Goal: Task Accomplishment & Management: Manage account settings

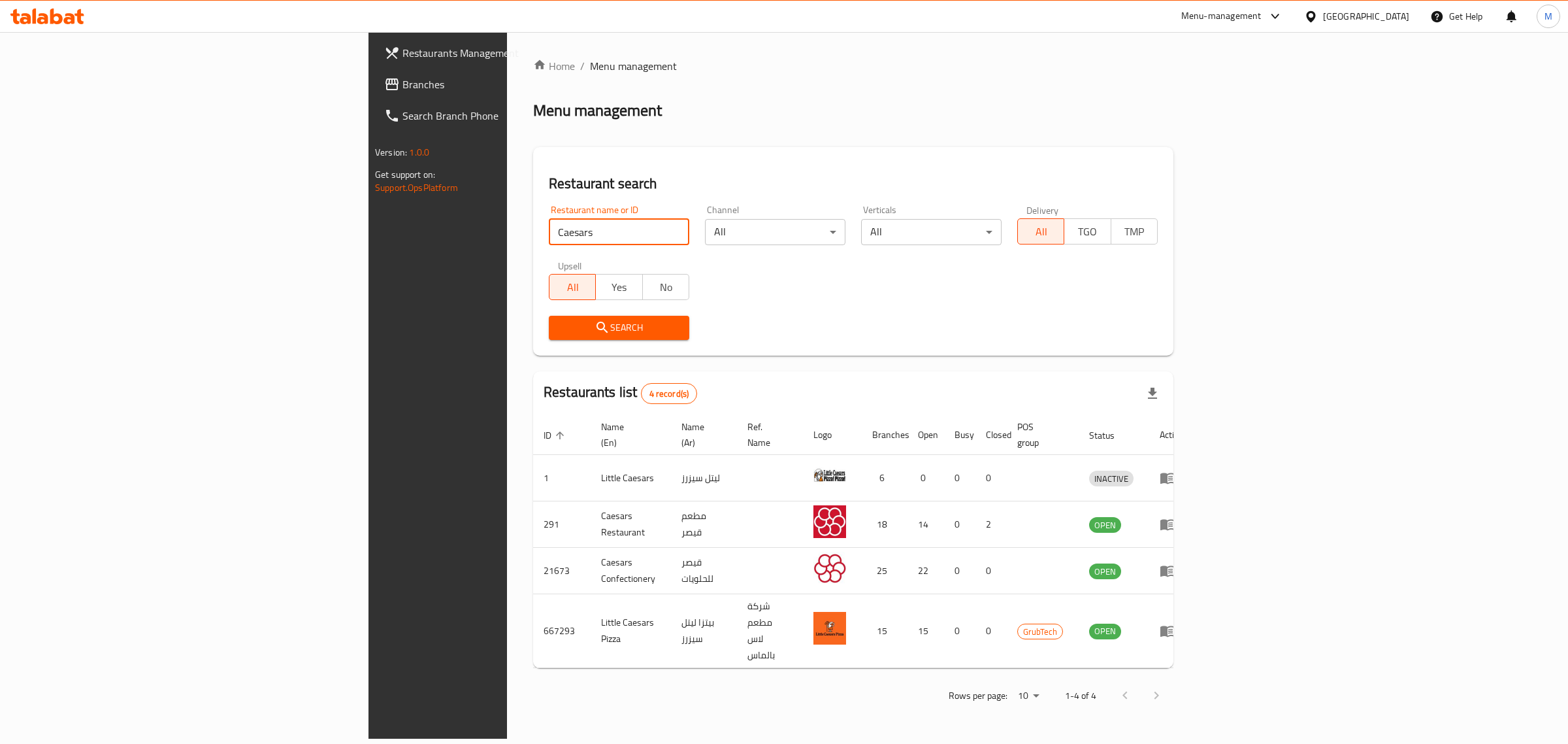
paste input "Zaina Pies"
type input "Zaina Pies"
click button "Search" at bounding box center [619, 328] width 141 height 24
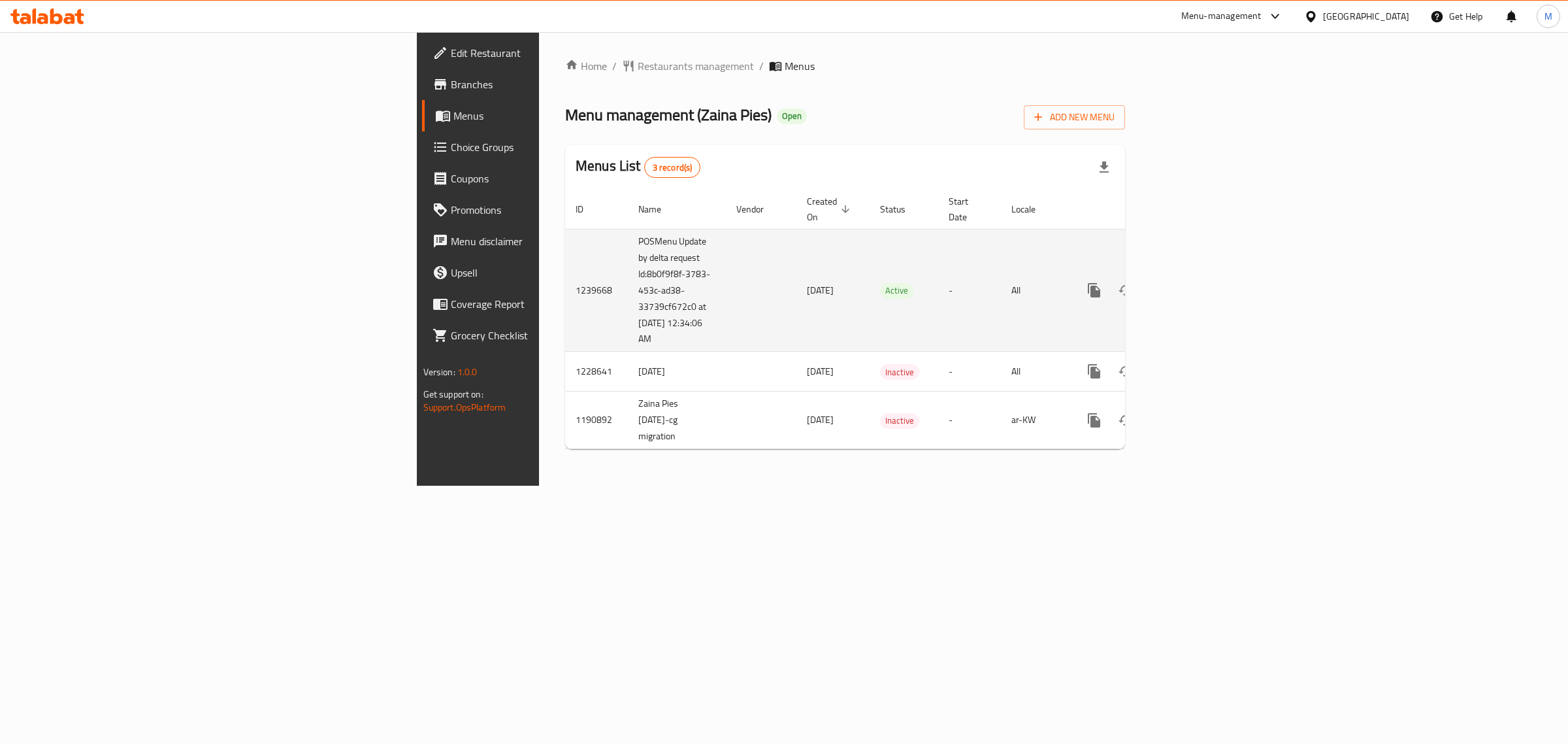
click at [1197, 282] on icon "enhanced table" at bounding box center [1189, 290] width 16 height 16
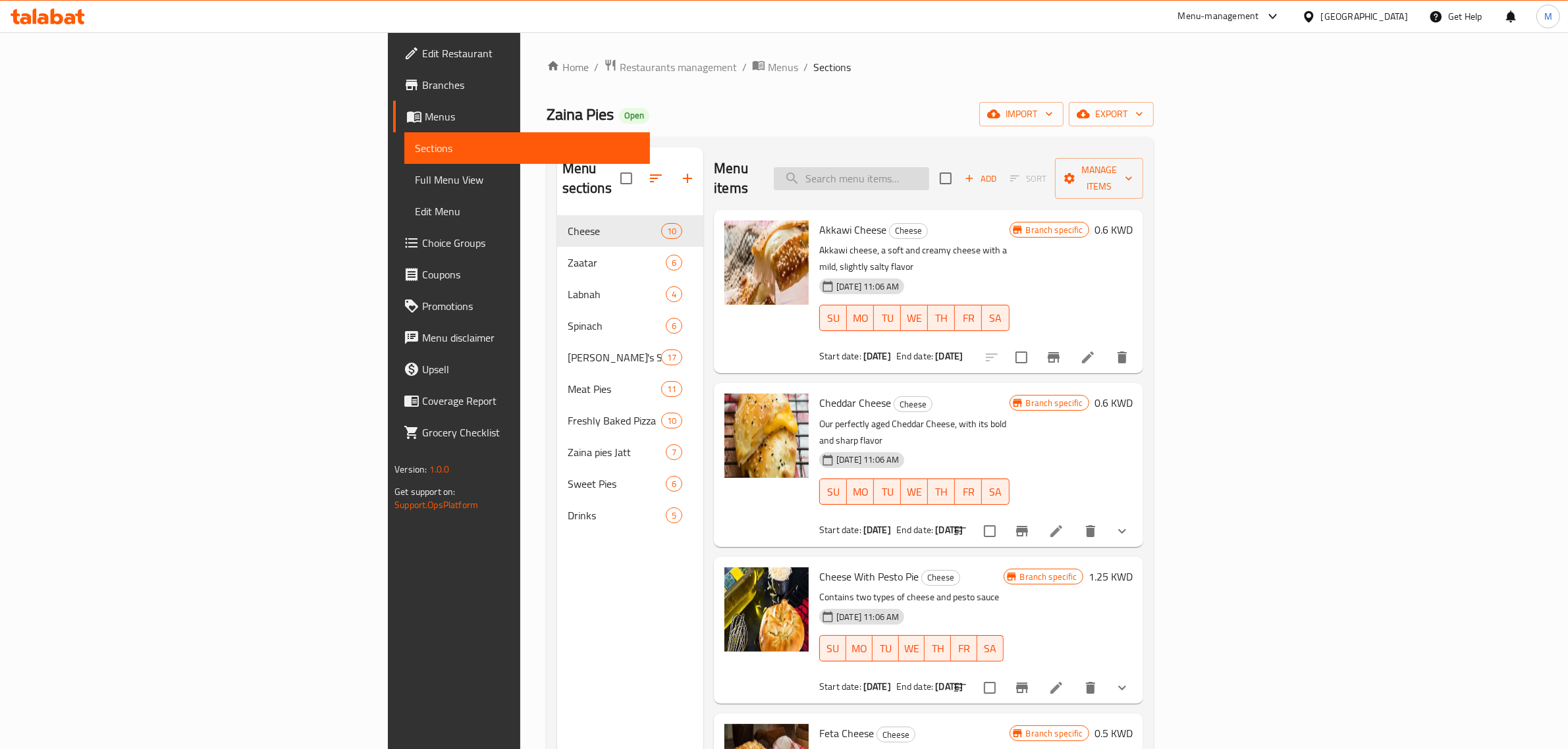
click at [929, 176] on input "search" at bounding box center [852, 178] width 156 height 23
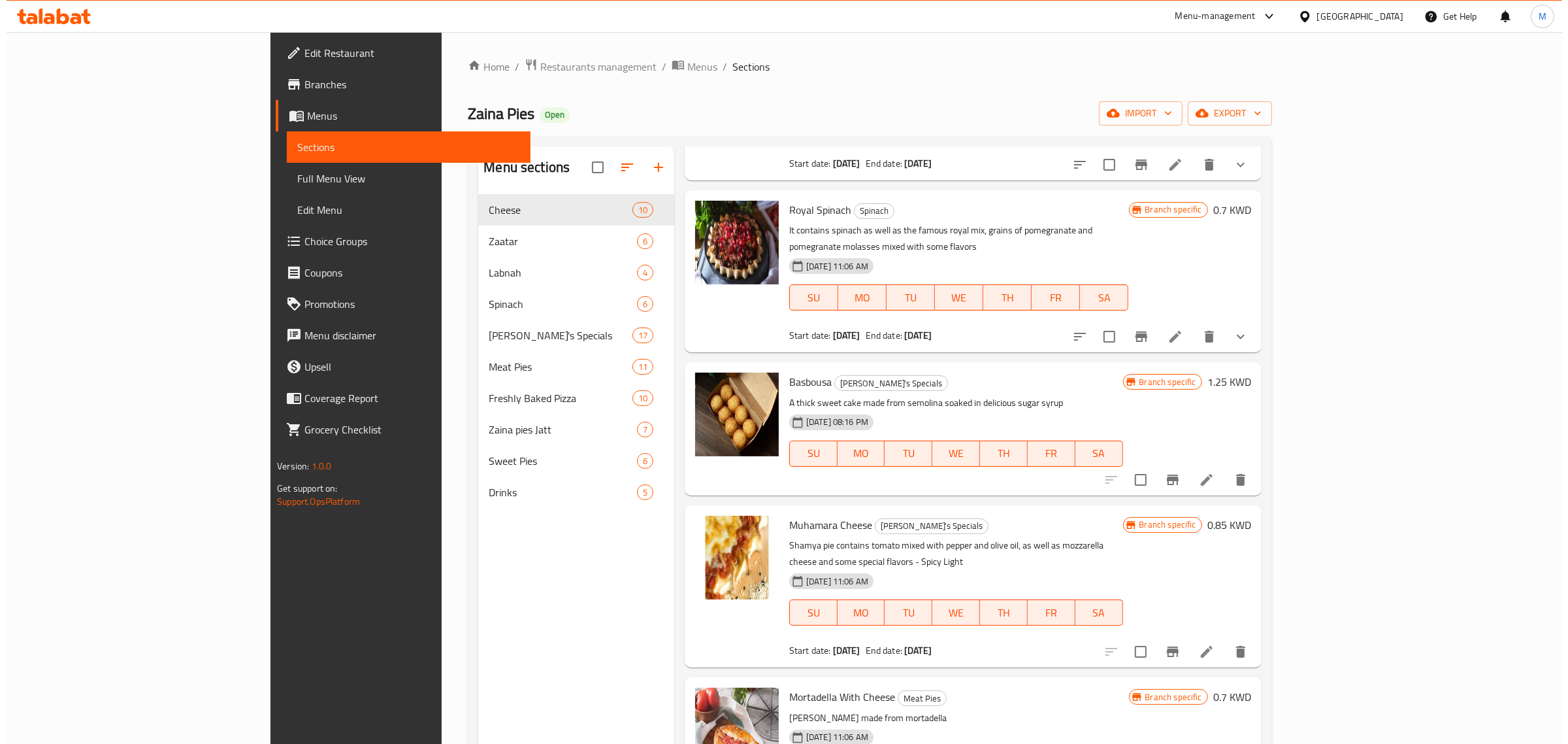
scroll to position [654, 0]
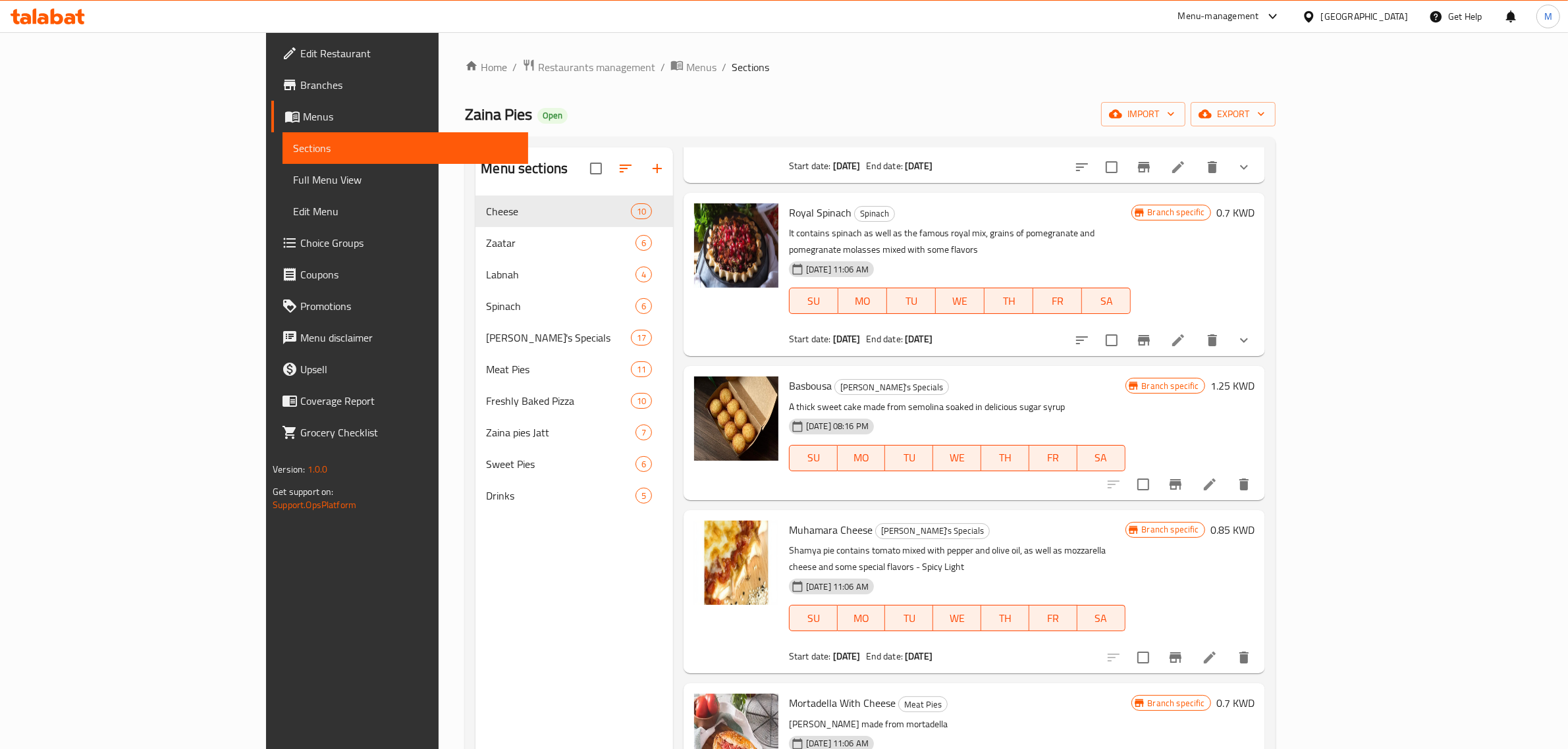
type input "mo"
click at [1184, 476] on icon "Branch-specific-item" at bounding box center [1176, 484] width 16 height 16
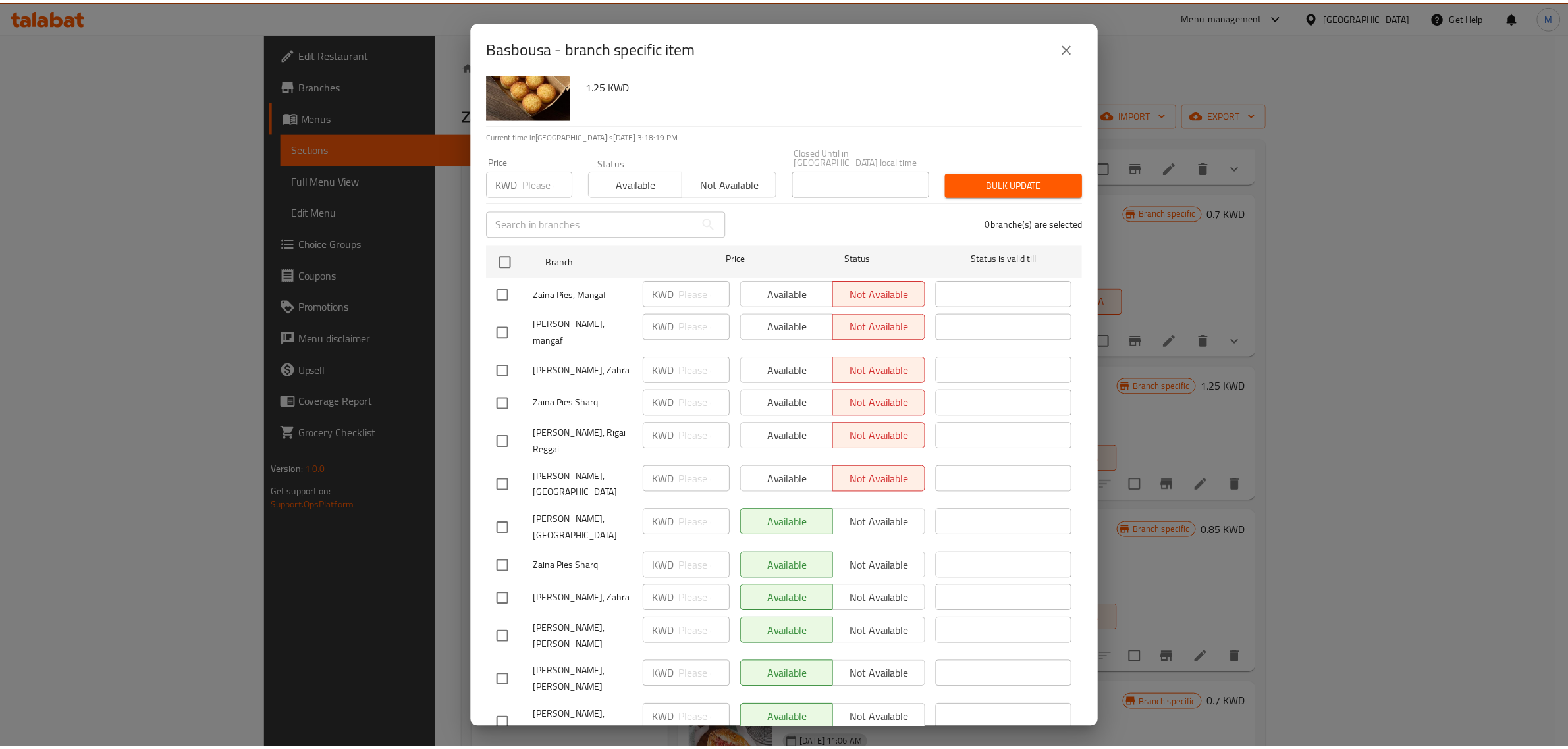
scroll to position [66, 0]
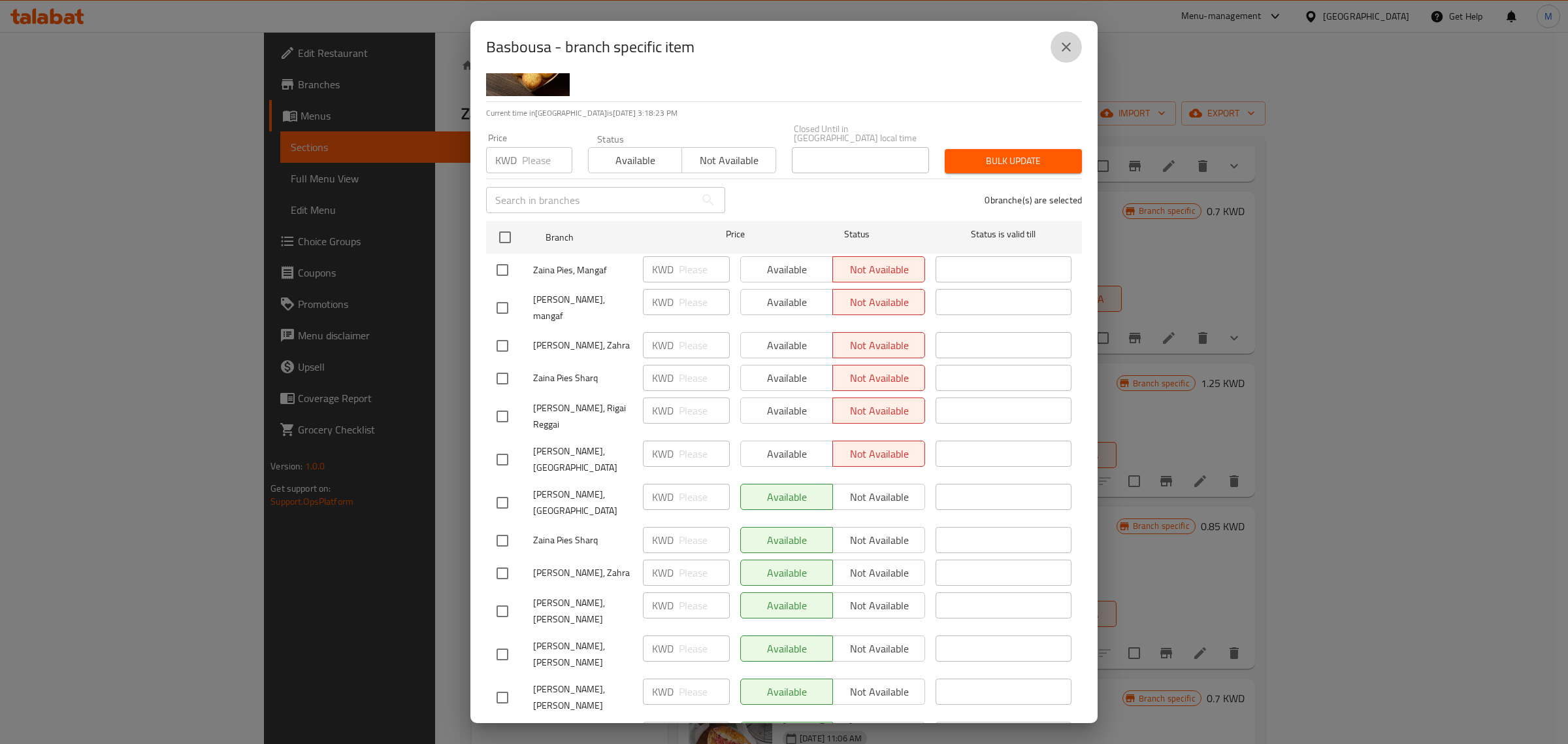
click at [1069, 39] on icon "close" at bounding box center [1067, 47] width 16 height 16
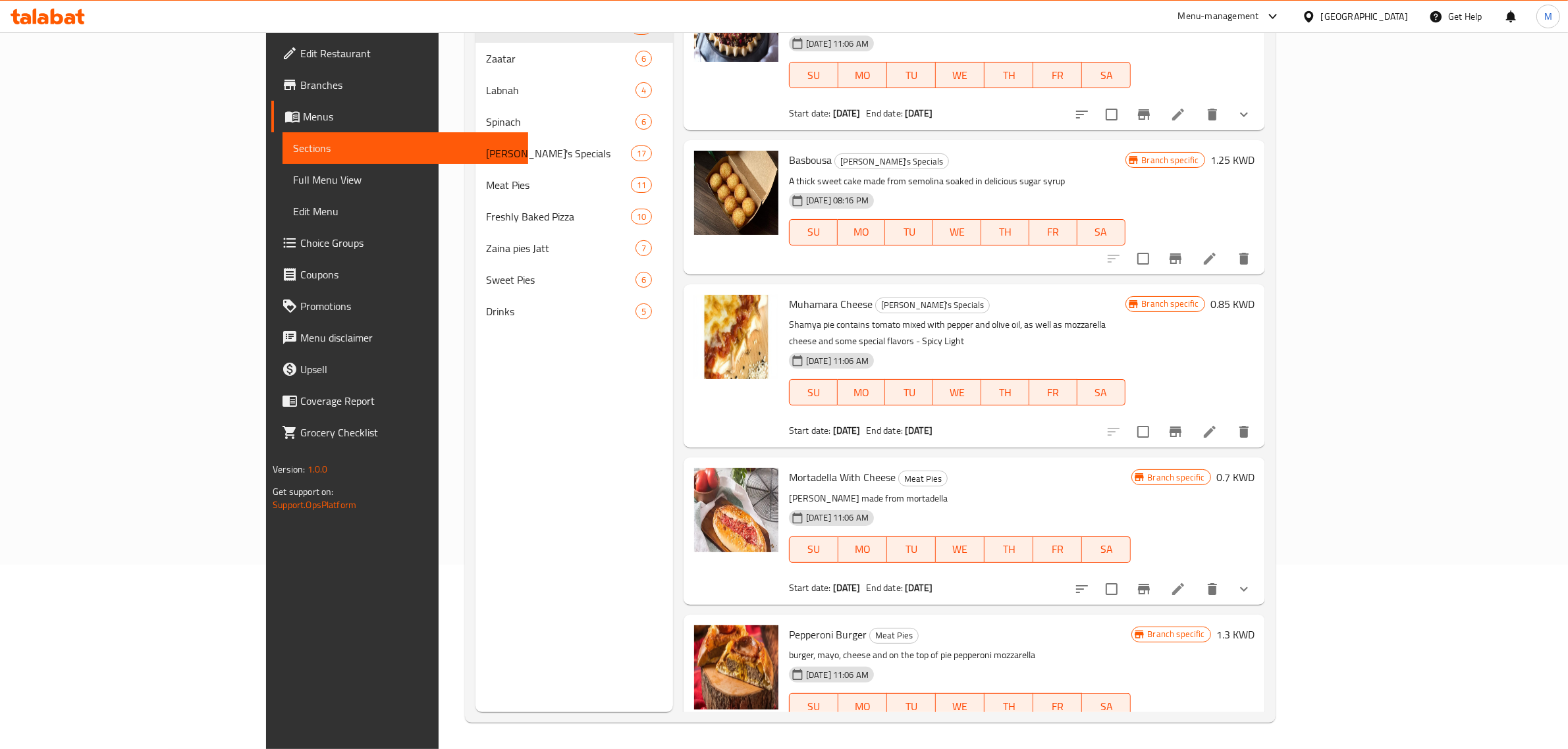
scroll to position [382, 0]
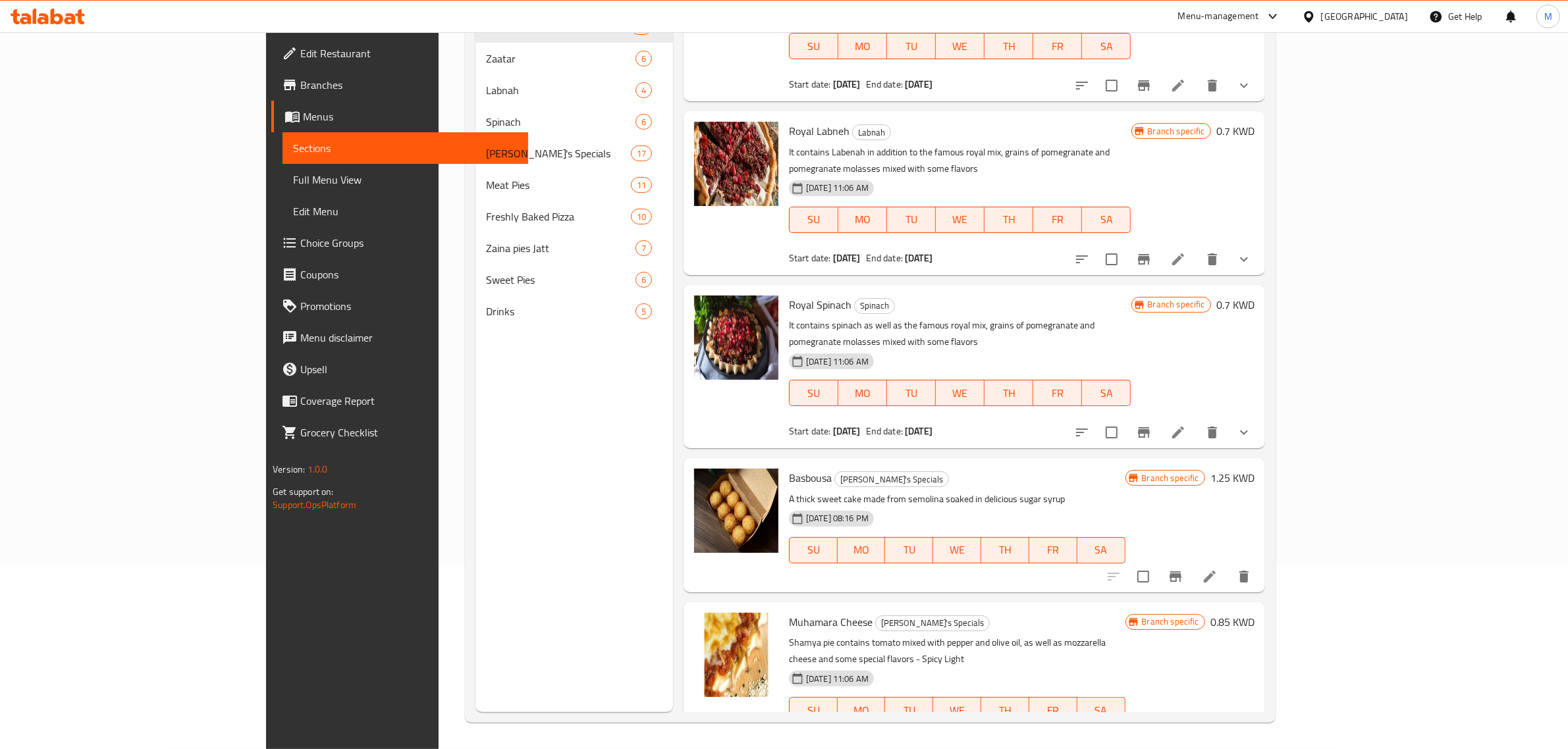
click at [789, 468] on span "Basbousa" at bounding box center [810, 477] width 42 height 19
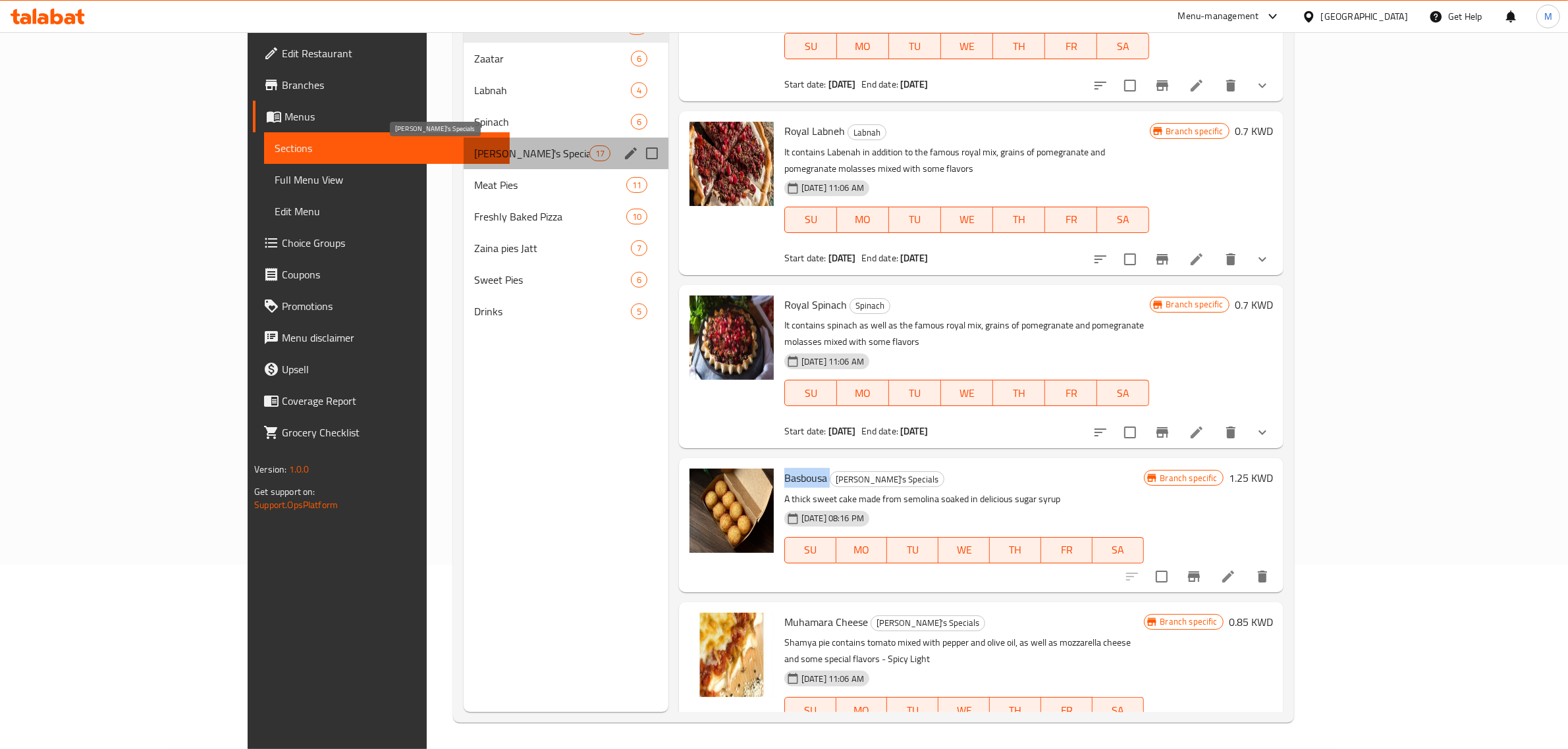
click at [474, 151] on span "Zaina's Specials" at bounding box center [532, 153] width 115 height 16
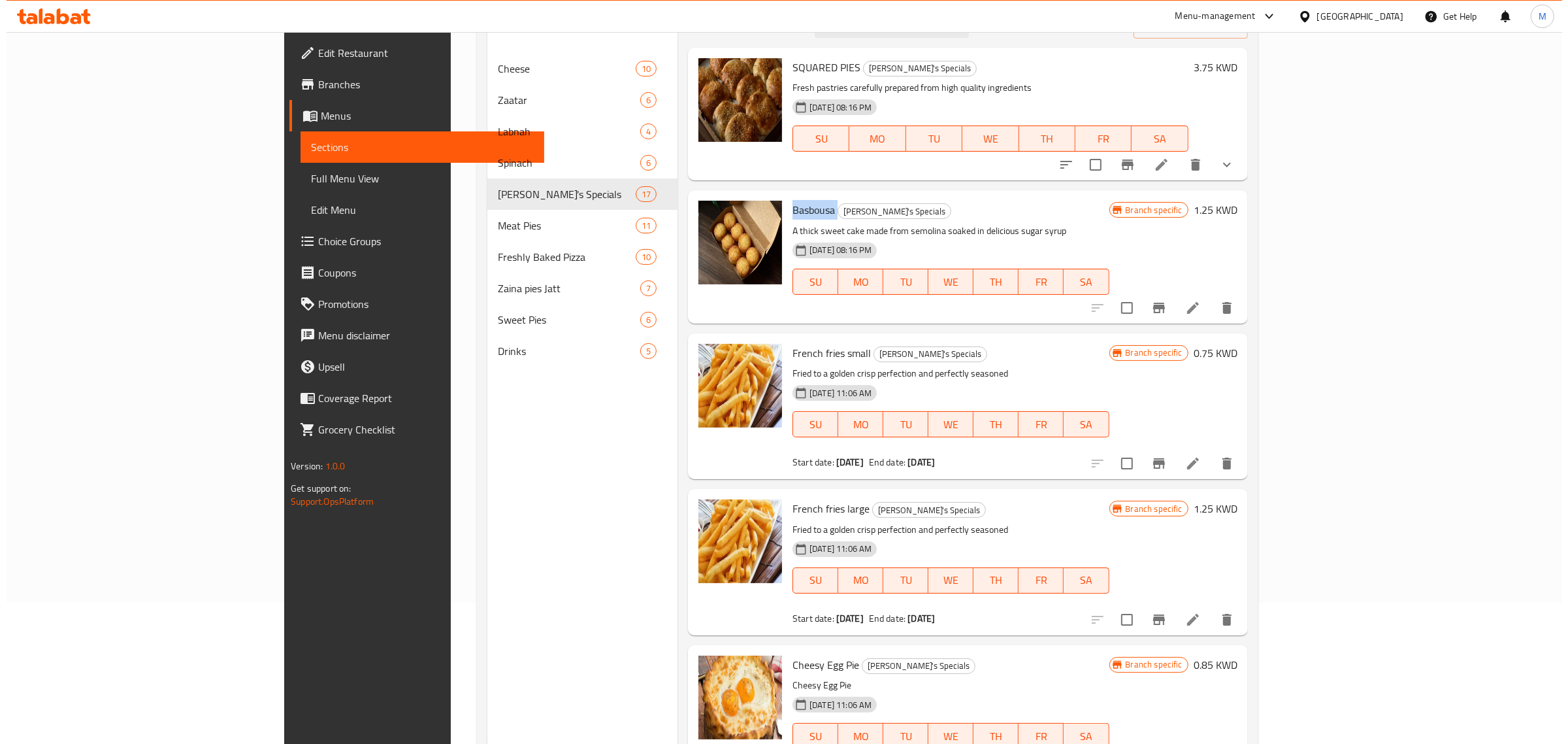
scroll to position [102, 0]
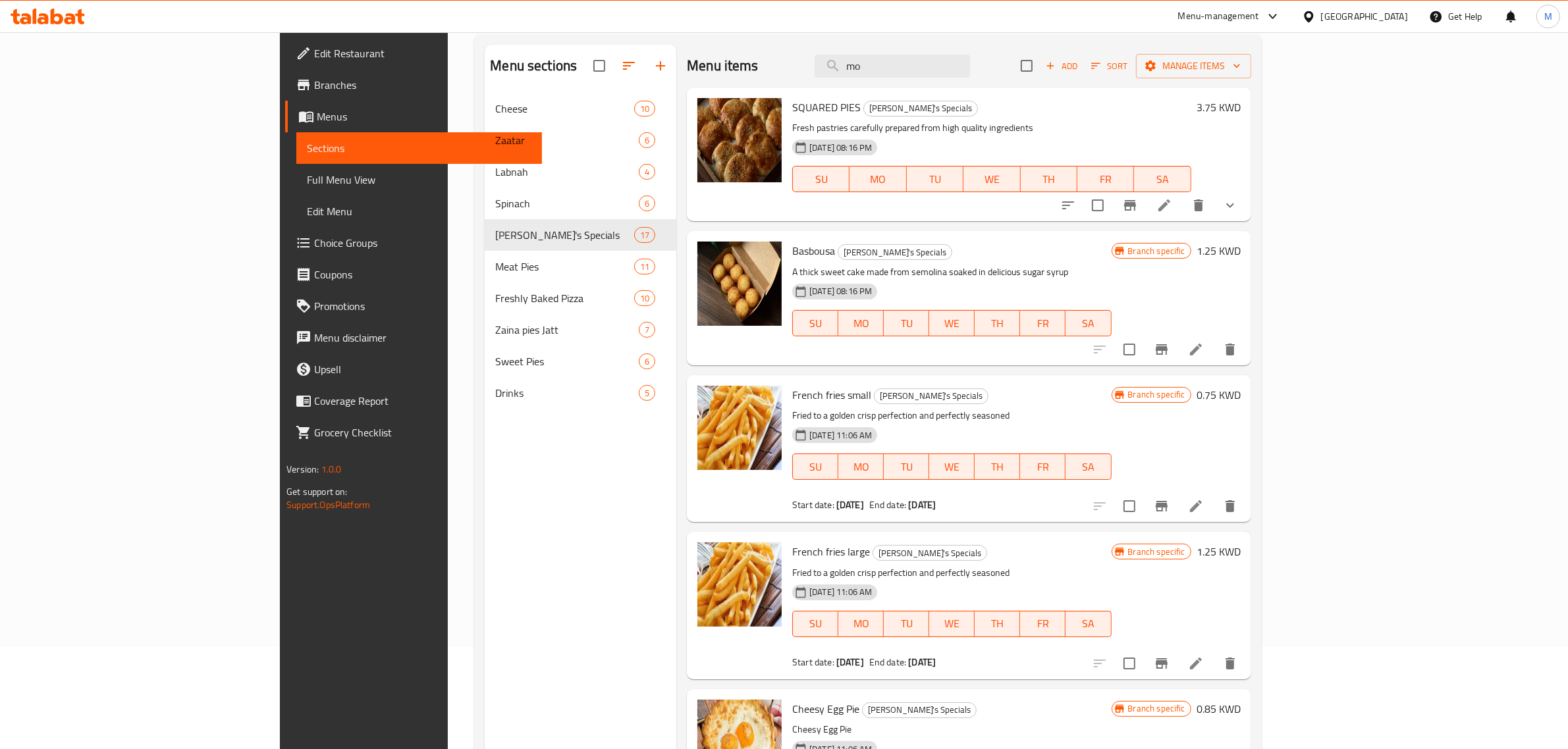
click at [819, 365] on div "Basbousa Zaina's Specials A thick sweet cake made from semolina soaked in delic…" at bounding box center [969, 298] width 564 height 134
click at [1146, 203] on button "Branch-specific-item" at bounding box center [1130, 205] width 32 height 32
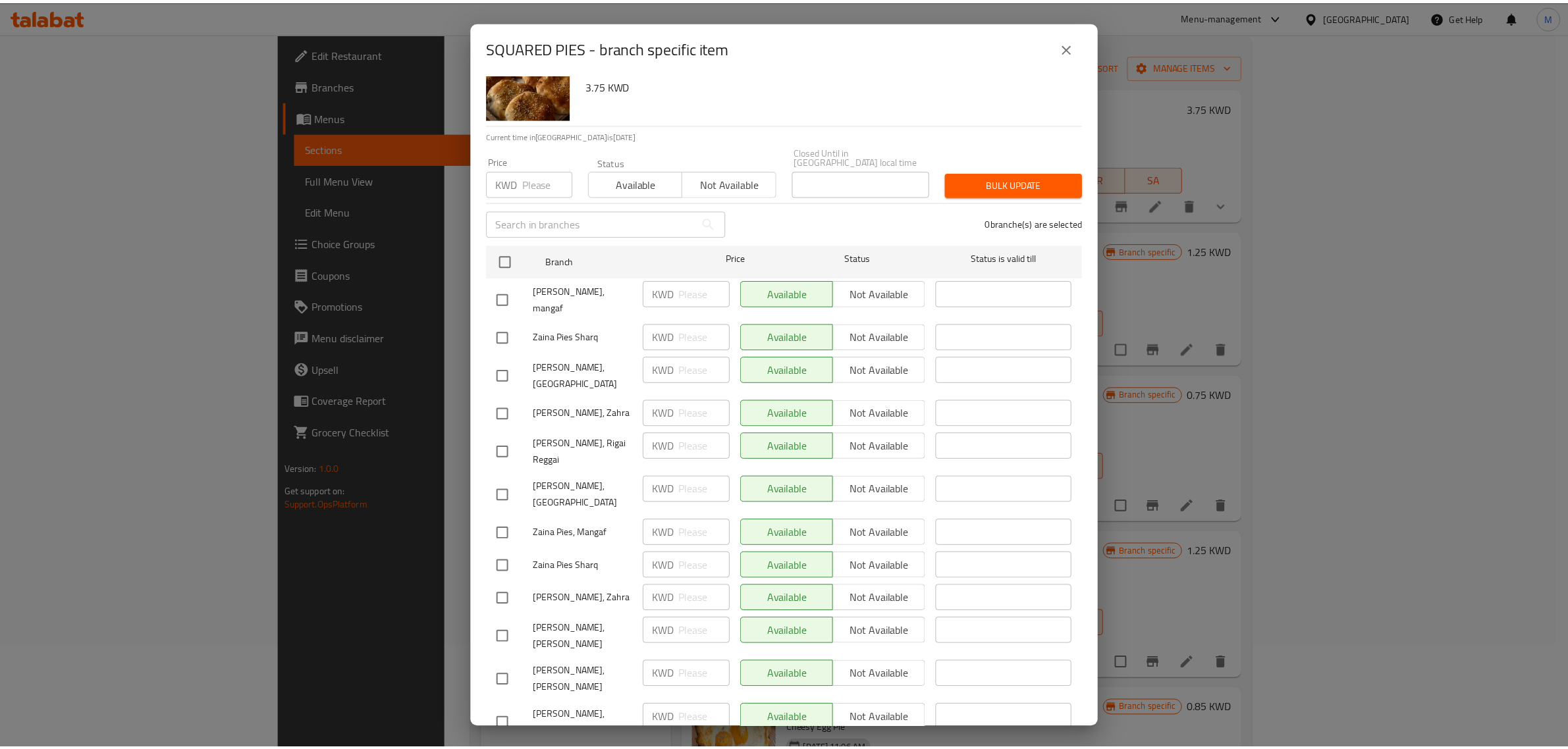
scroll to position [66, 0]
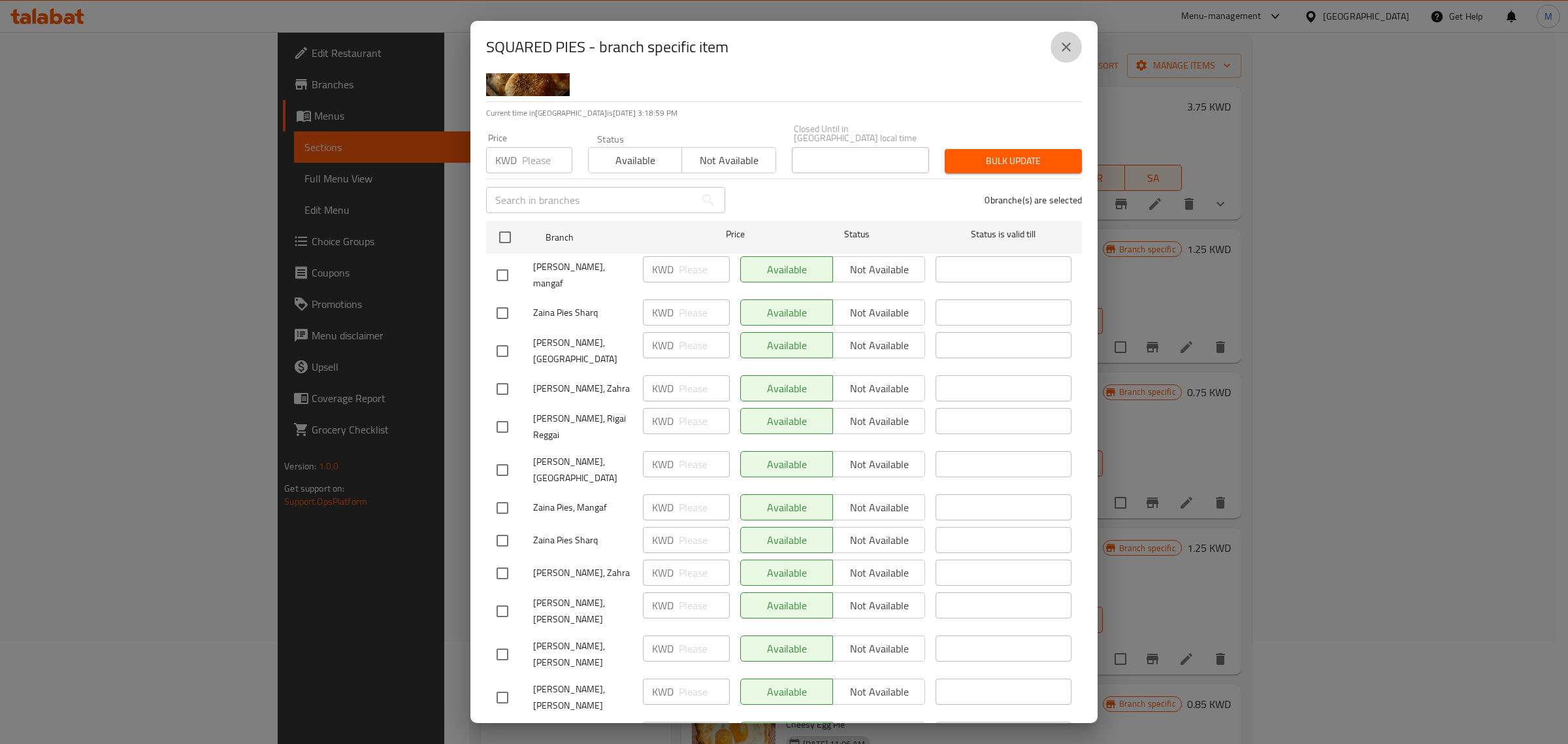
click at [1063, 41] on icon "close" at bounding box center [1067, 47] width 16 height 16
